Goal: Information Seeking & Learning: Learn about a topic

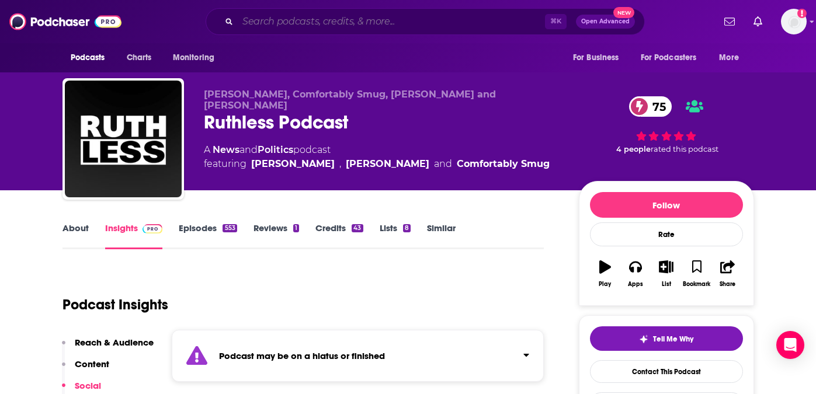
click at [368, 19] on input "Search podcasts, credits, & more..." at bounding box center [391, 21] width 307 height 19
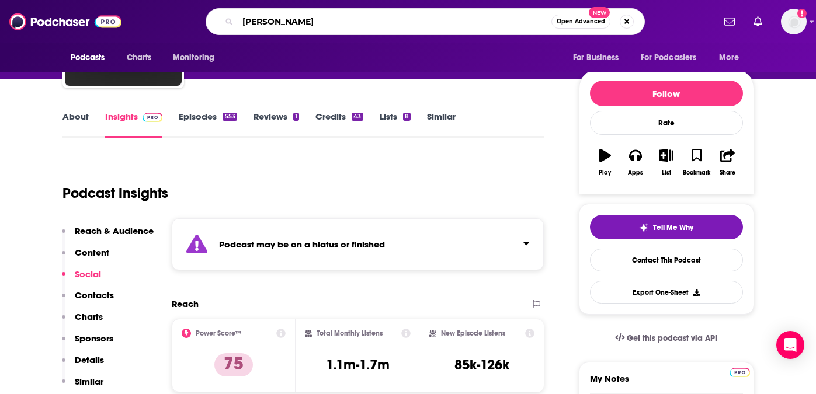
type input "[PERSON_NAME]"
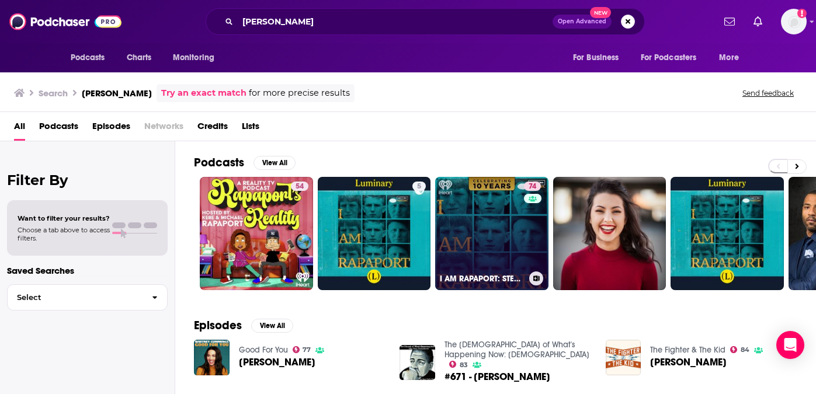
click at [462, 206] on link "74 I AM RAPAPORT: STEREO PODCAST" at bounding box center [491, 233] width 113 height 113
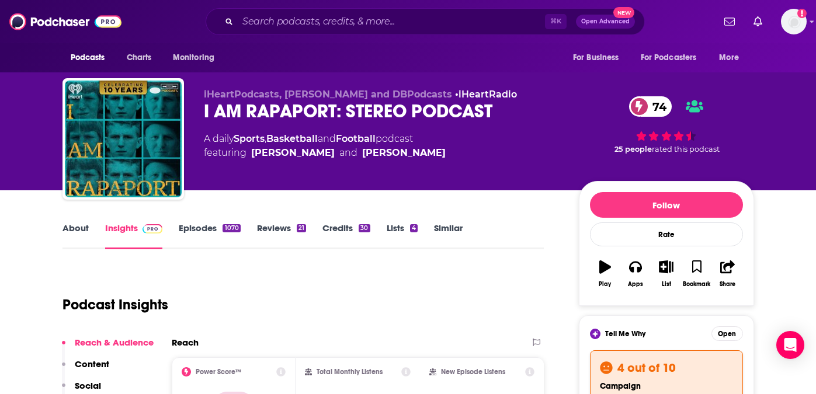
click at [203, 228] on link "Episodes 1070" at bounding box center [209, 236] width 61 height 27
